Goal: Information Seeking & Learning: Learn about a topic

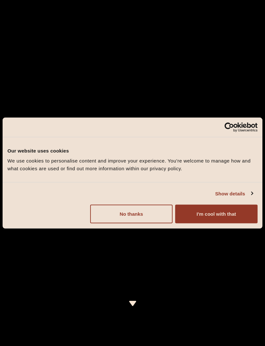
click at [217, 215] on button "I'm cool with that" at bounding box center [216, 214] width 82 height 19
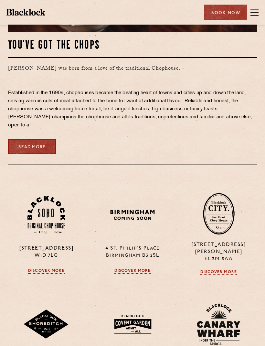
scroll to position [434, 0]
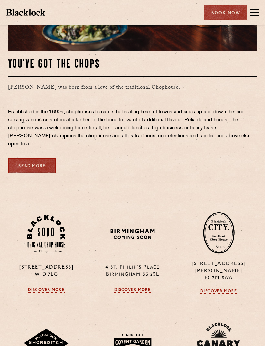
click at [256, 15] on span at bounding box center [254, 15] width 8 height 1
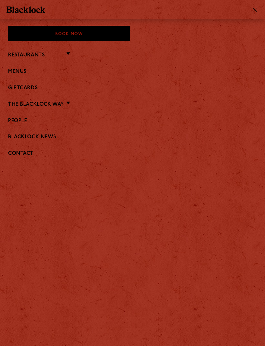
click at [66, 53] on li "Restaurants Soho City Covent Garden Shoreditch Canary Wharf Manchester Birmingh…" at bounding box center [132, 55] width 249 height 8
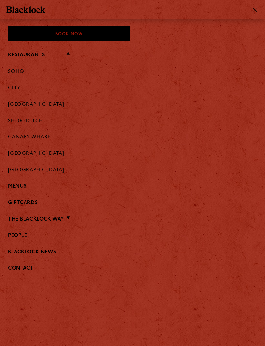
click at [48, 105] on link "[GEOGRAPHIC_DATA]" at bounding box center [36, 105] width 56 height 6
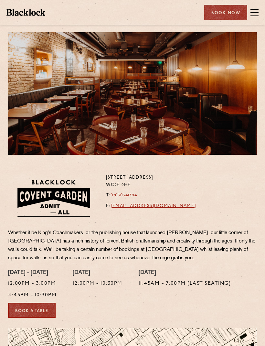
click at [256, 12] on span at bounding box center [254, 12] width 8 height 1
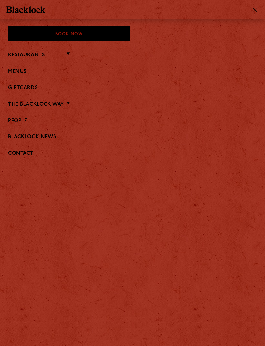
click at [25, 70] on link "Menus" at bounding box center [132, 72] width 249 height 6
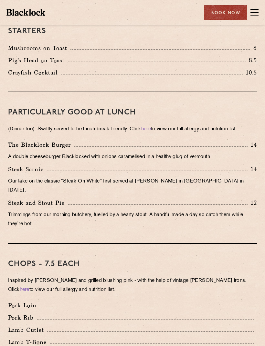
scroll to position [317, 0]
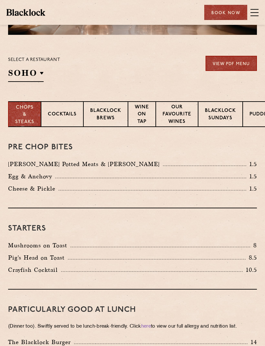
click at [224, 120] on p "Blacklock Sundays" at bounding box center [220, 114] width 31 height 15
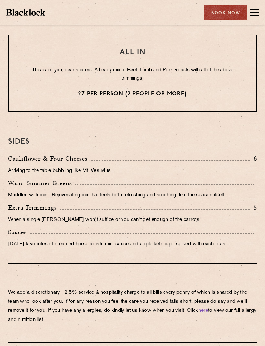
scroll to position [576, 0]
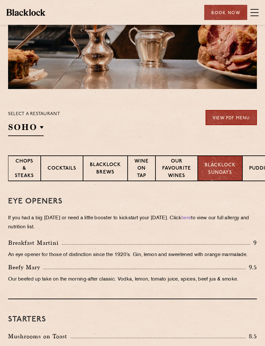
click at [22, 167] on p "Chops & Steaks" at bounding box center [24, 169] width 19 height 23
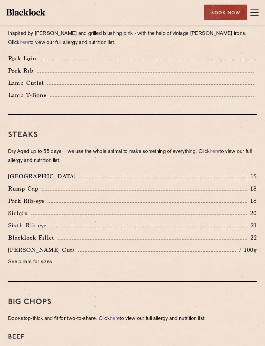
scroll to position [565, 0]
click at [262, 311] on div "Pre Chop Bites [PERSON_NAME] Potted Meats & Kimchi 1.5 Egg & Anchovy 1.5 Cheese…" at bounding box center [132, 298] width 265 height 1232
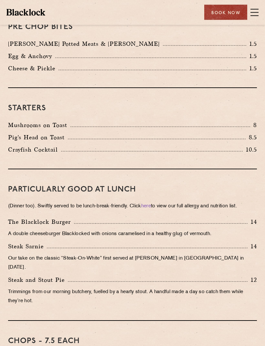
scroll to position [0, 0]
